Goal: Information Seeking & Learning: Understand process/instructions

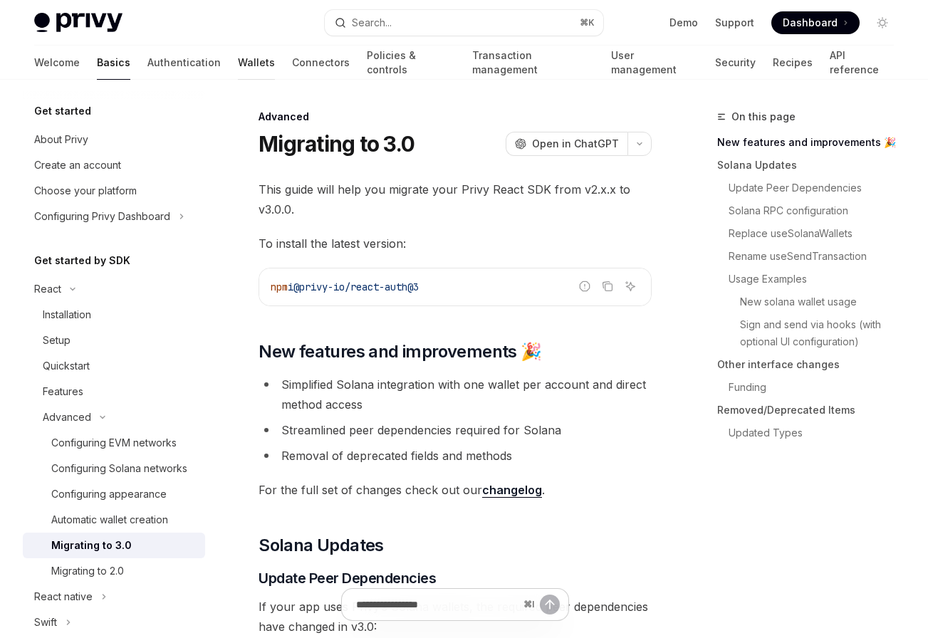
click at [238, 62] on link "Wallets" at bounding box center [256, 63] width 37 height 34
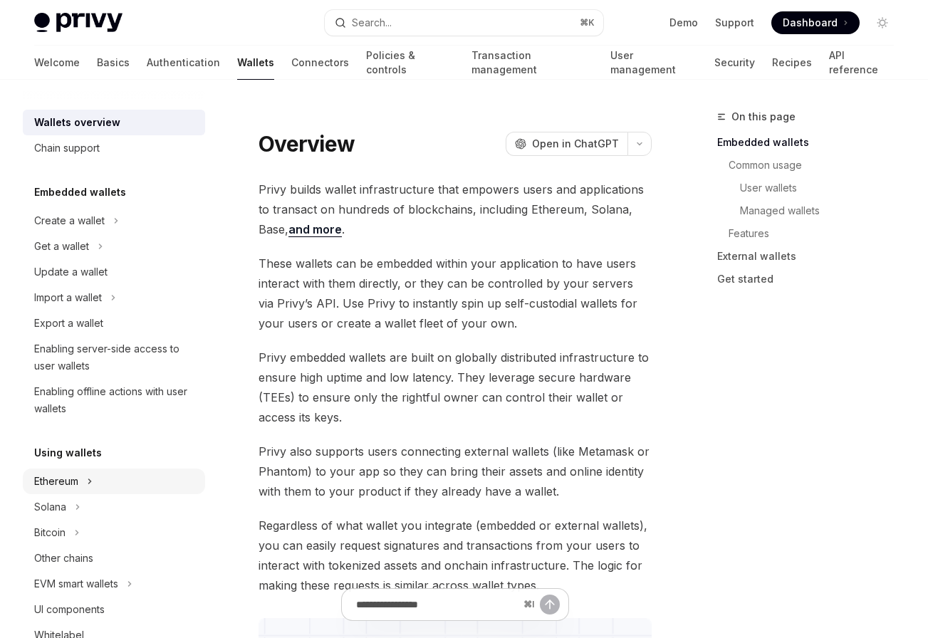
click at [81, 484] on button "Ethereum" at bounding box center [114, 482] width 182 height 26
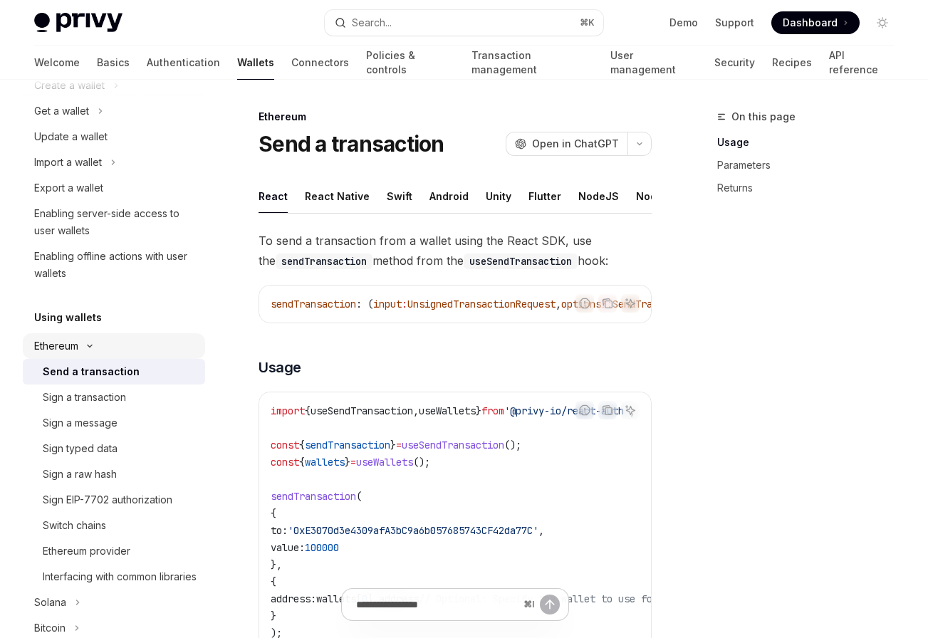
scroll to position [187, 0]
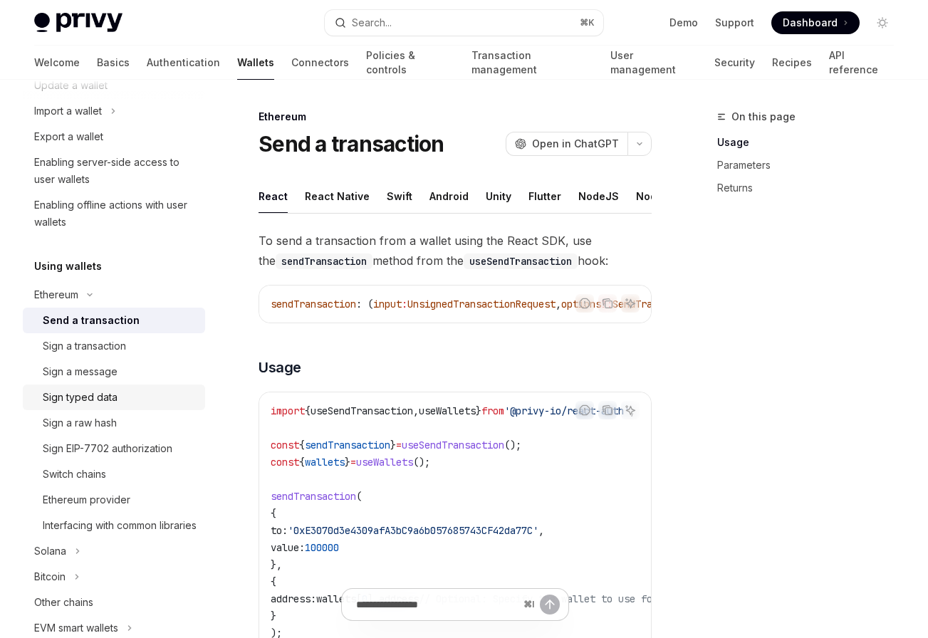
click at [117, 389] on div "Sign typed data" at bounding box center [120, 397] width 154 height 17
type textarea "*"
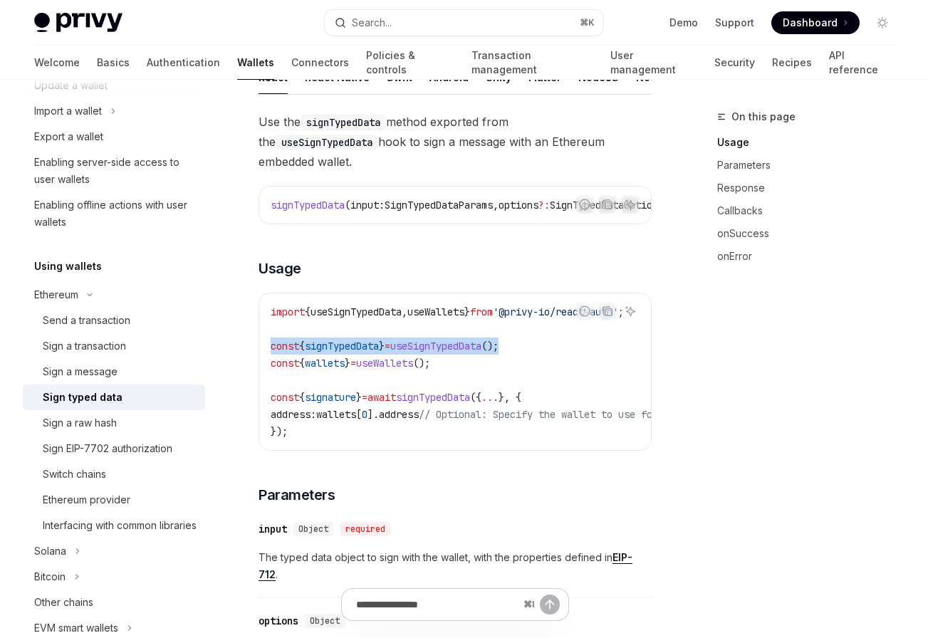
drag, startPoint x: 549, startPoint y: 329, endPoint x: 267, endPoint y: 333, distance: 282.2
click at [267, 333] on div "import { useSignTypedData , useWallets } from '@privy-io/react-auth' ; const { …" at bounding box center [455, 372] width 392 height 157
copy span "const { signTypedData } = useSignTypedData ();"
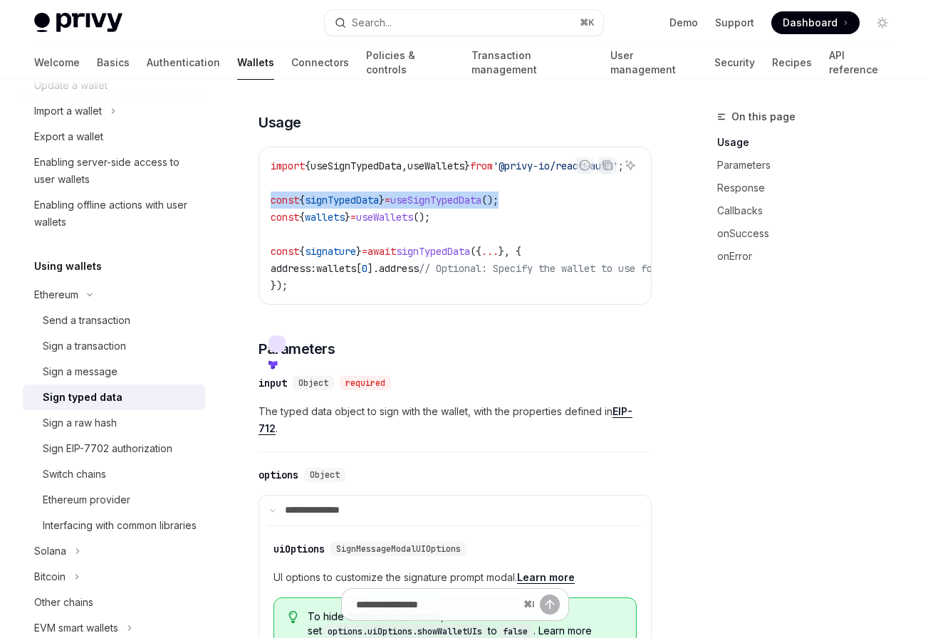
scroll to position [267, 0]
